Goal: Find specific page/section: Find specific page/section

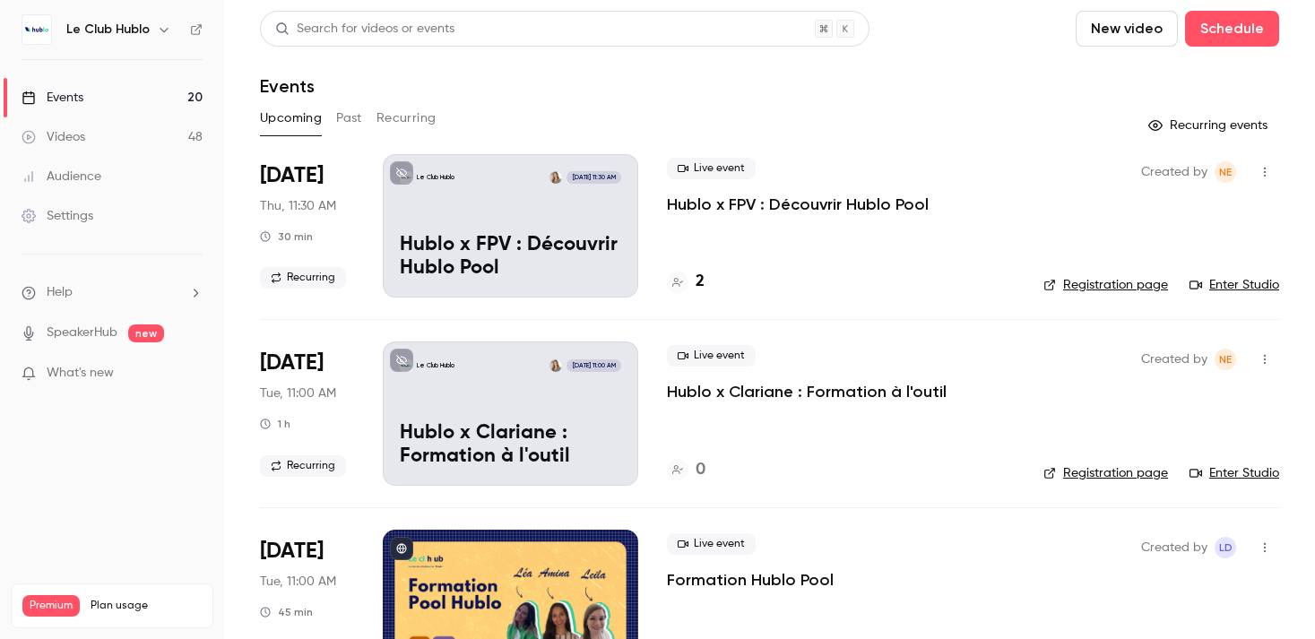
click at [689, 205] on p "Hublo x FPV : Découvrir Hublo Pool" at bounding box center [798, 205] width 262 height 22
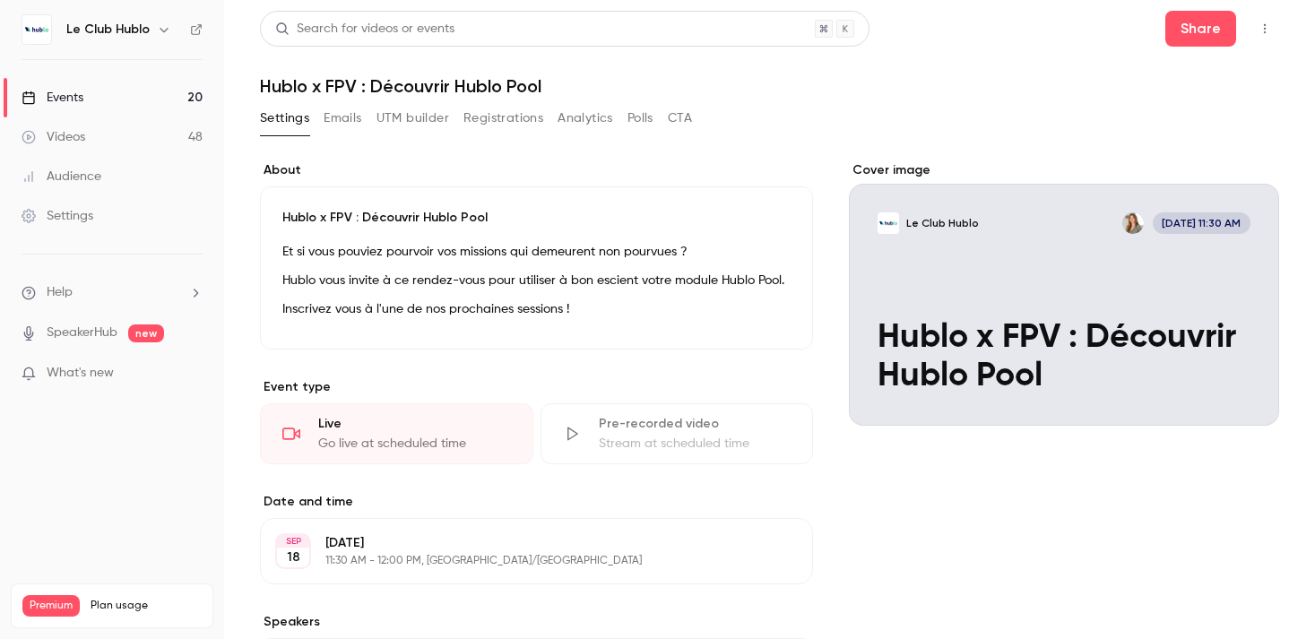
click at [514, 121] on button "Registrations" at bounding box center [503, 118] width 80 height 29
